Goal: Task Accomplishment & Management: Use online tool/utility

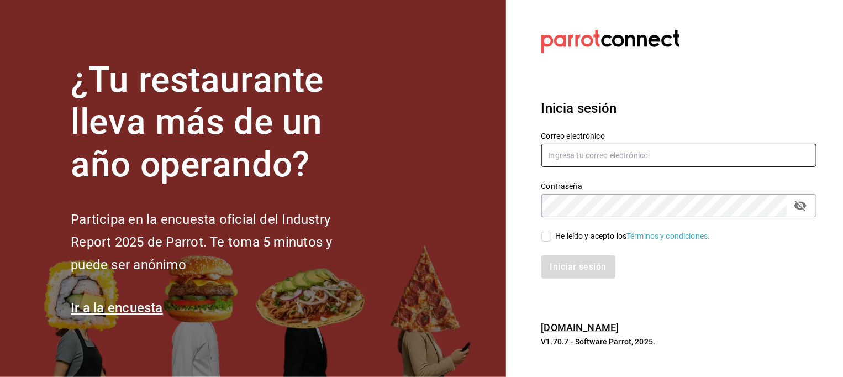
type input "marco.hernandez@costeno.com"
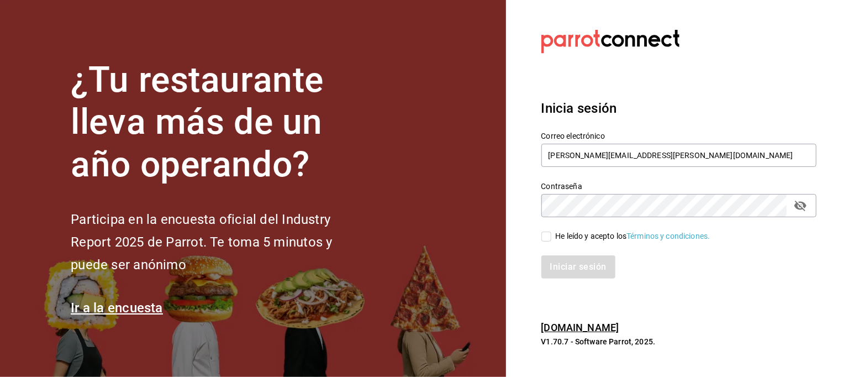
click at [548, 234] on input "He leído y acepto los Términos y condiciones." at bounding box center [547, 237] width 10 height 10
checkbox input "true"
click at [566, 269] on button "Iniciar sesión" at bounding box center [579, 266] width 75 height 23
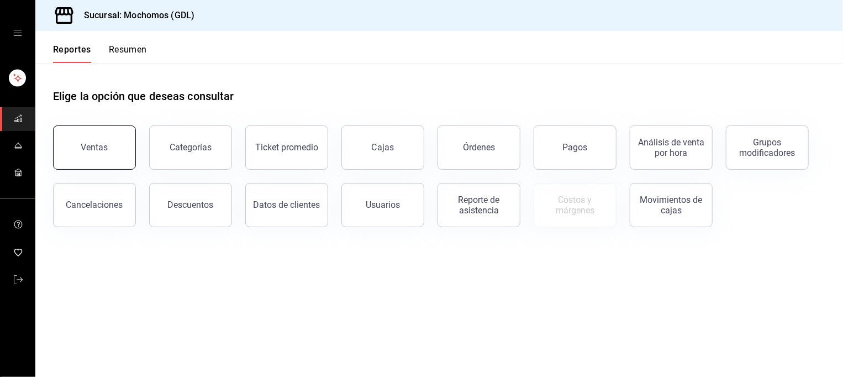
click at [114, 148] on button "Ventas" at bounding box center [94, 147] width 83 height 44
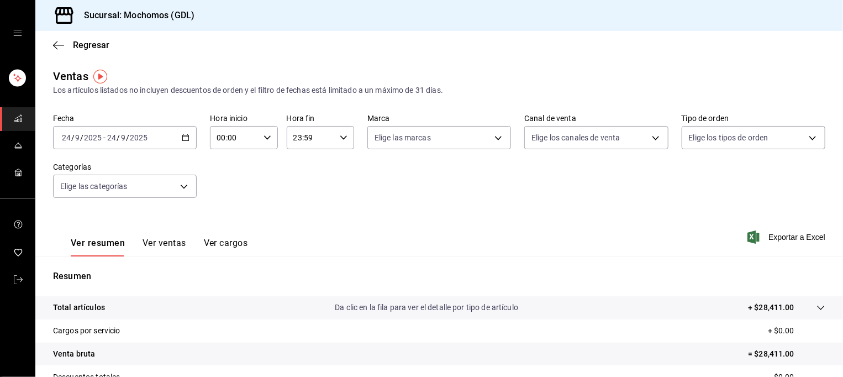
click at [184, 139] on icon "button" at bounding box center [186, 138] width 8 height 8
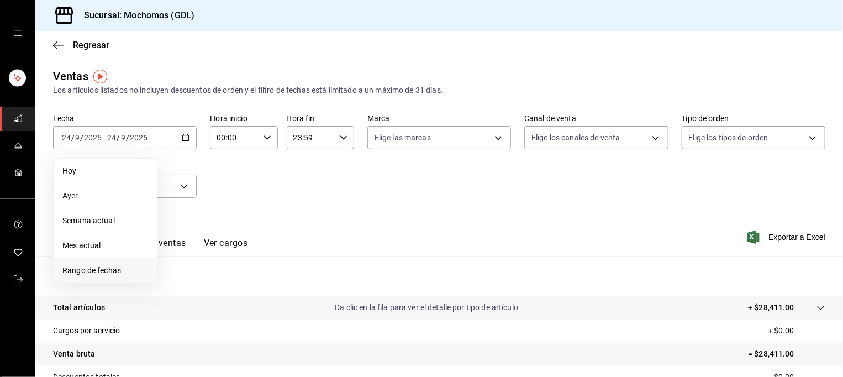
click at [95, 266] on span "Rango de fechas" at bounding box center [105, 271] width 86 height 12
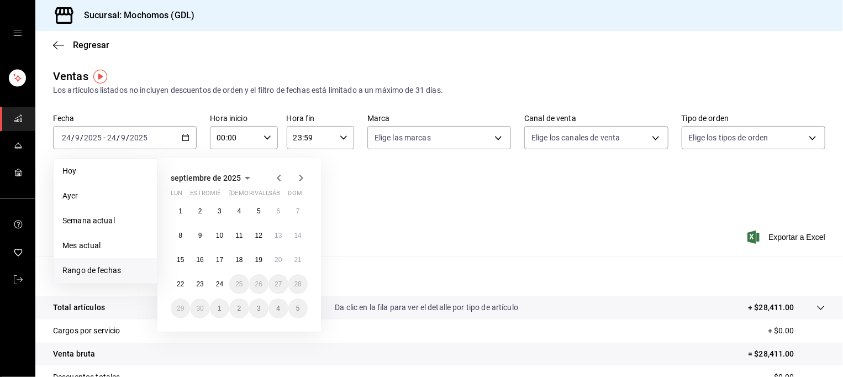
click at [278, 180] on icon "button" at bounding box center [278, 177] width 13 height 13
click at [258, 209] on abbr "1" at bounding box center [259, 211] width 4 height 8
click at [299, 308] on abbr "31" at bounding box center [298, 309] width 7 height 8
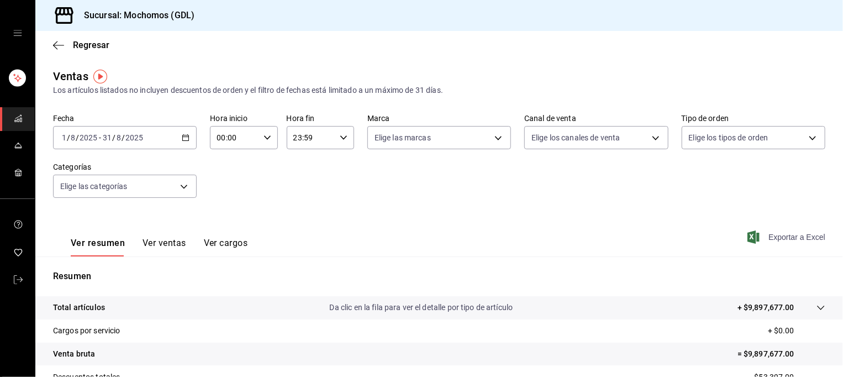
click at [779, 237] on font "Exportar a Excel" at bounding box center [797, 237] width 57 height 9
click at [463, 138] on body "Sucursal: Mochomos (GDL) Regresar Ventas Los artículos listados no incluyen des…" at bounding box center [421, 188] width 843 height 377
click at [657, 209] on div at bounding box center [421, 188] width 843 height 377
click at [187, 137] on \(Stroke\) "button" at bounding box center [185, 138] width 7 height 6
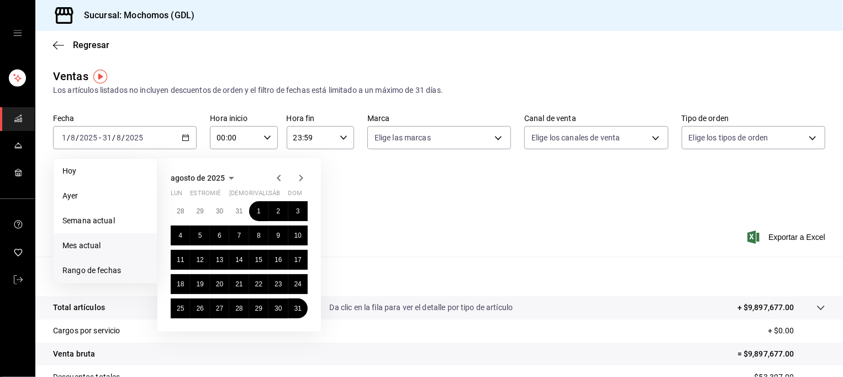
click at [70, 240] on span "Mes actual" at bounding box center [105, 246] width 86 height 12
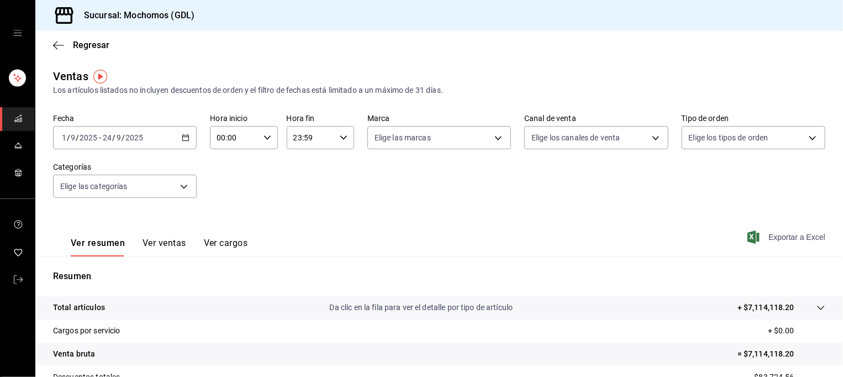
click at [775, 243] on span "Exportar a Excel" at bounding box center [788, 236] width 76 height 13
